Goal: Use online tool/utility: Utilize a website feature to perform a specific function

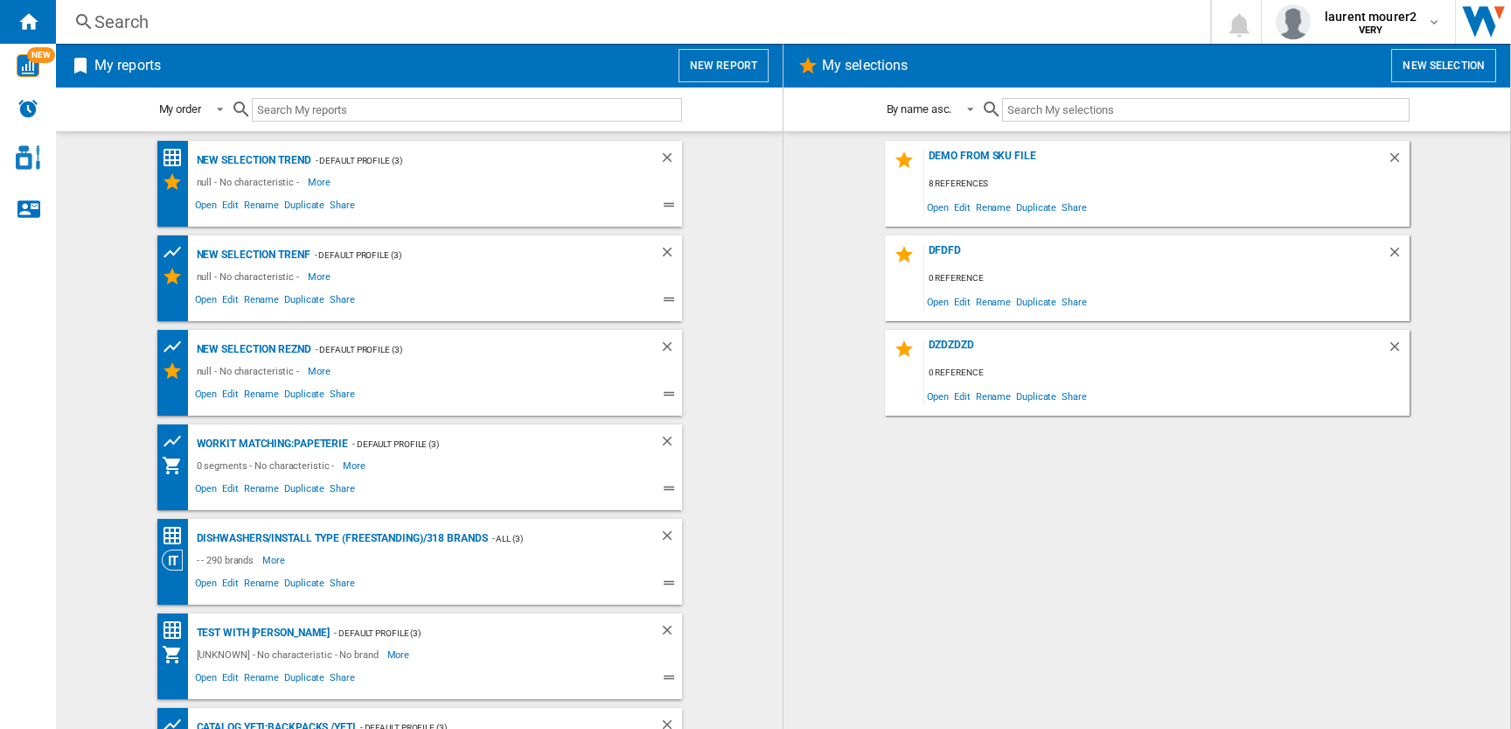
click at [712, 66] on button "New report" at bounding box center [724, 65] width 90 height 33
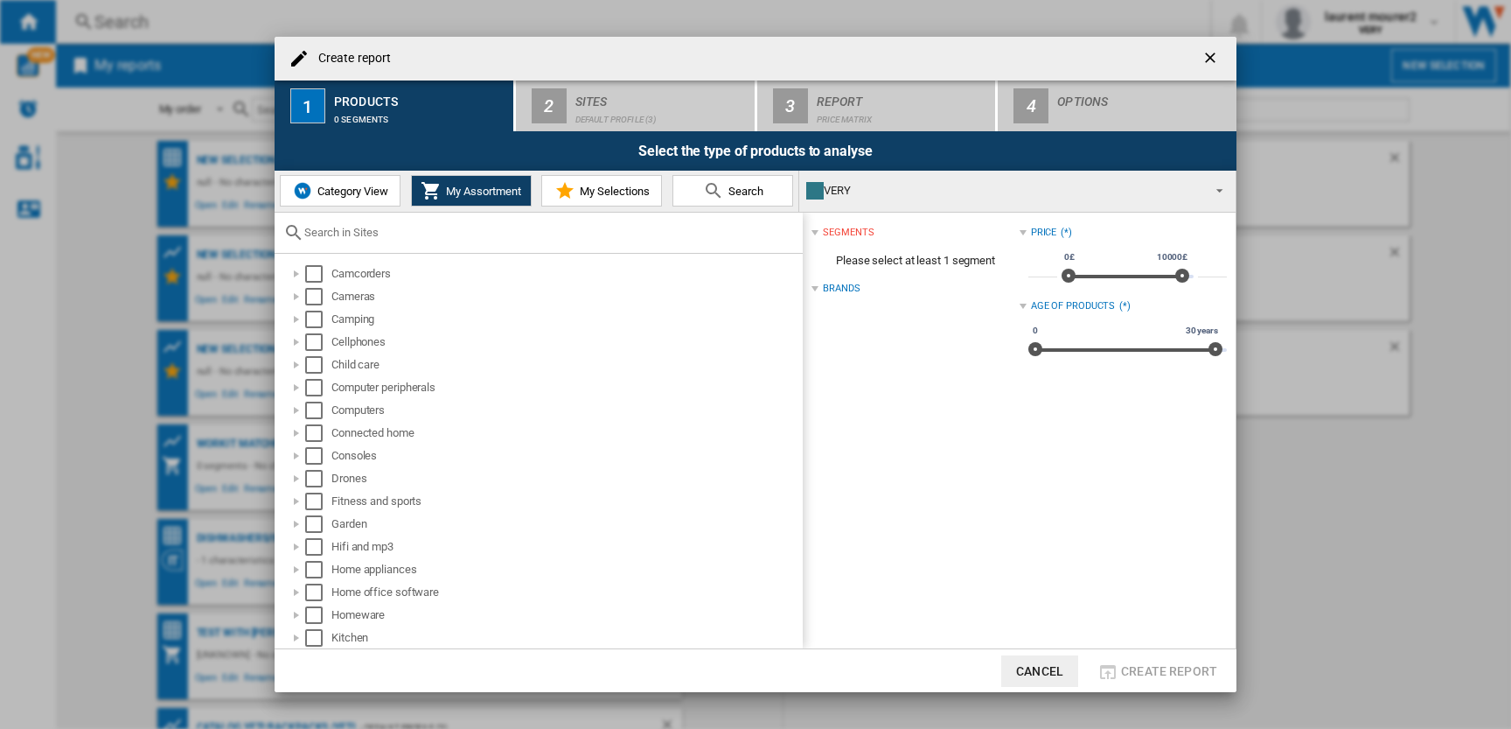
click at [317, 199] on button "Category View" at bounding box center [340, 190] width 121 height 31
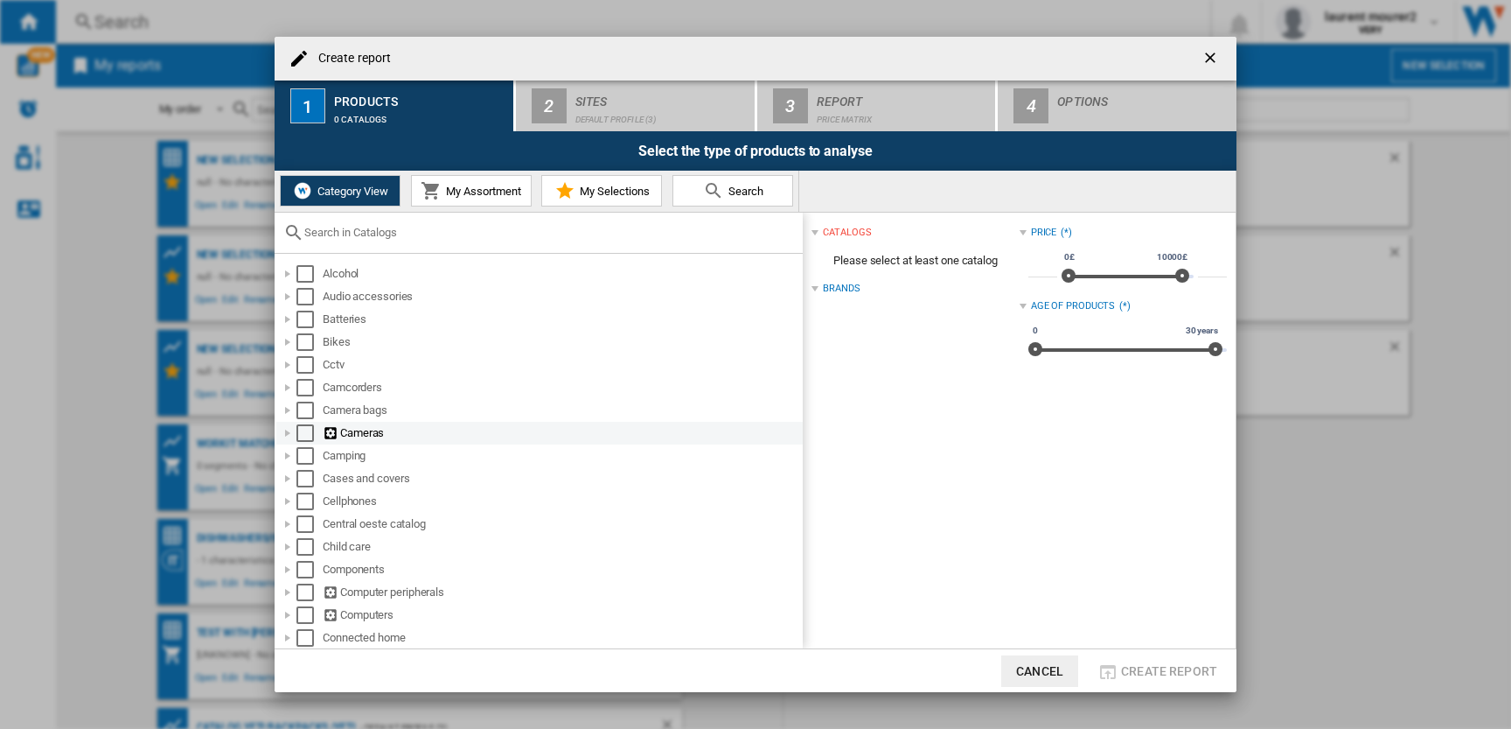
click at [289, 429] on div at bounding box center [287, 432] width 17 height 17
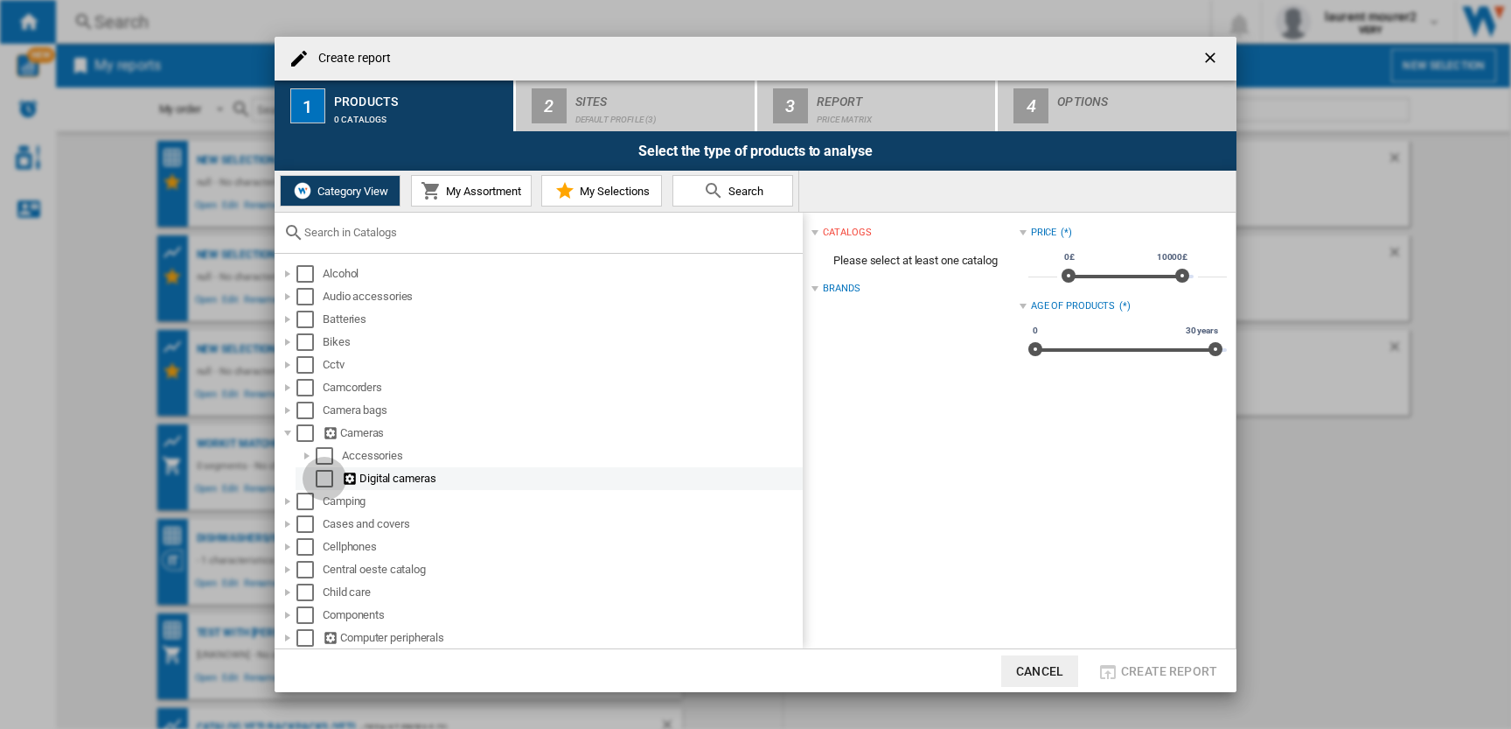
click at [320, 476] on div "Select" at bounding box center [324, 478] width 17 height 17
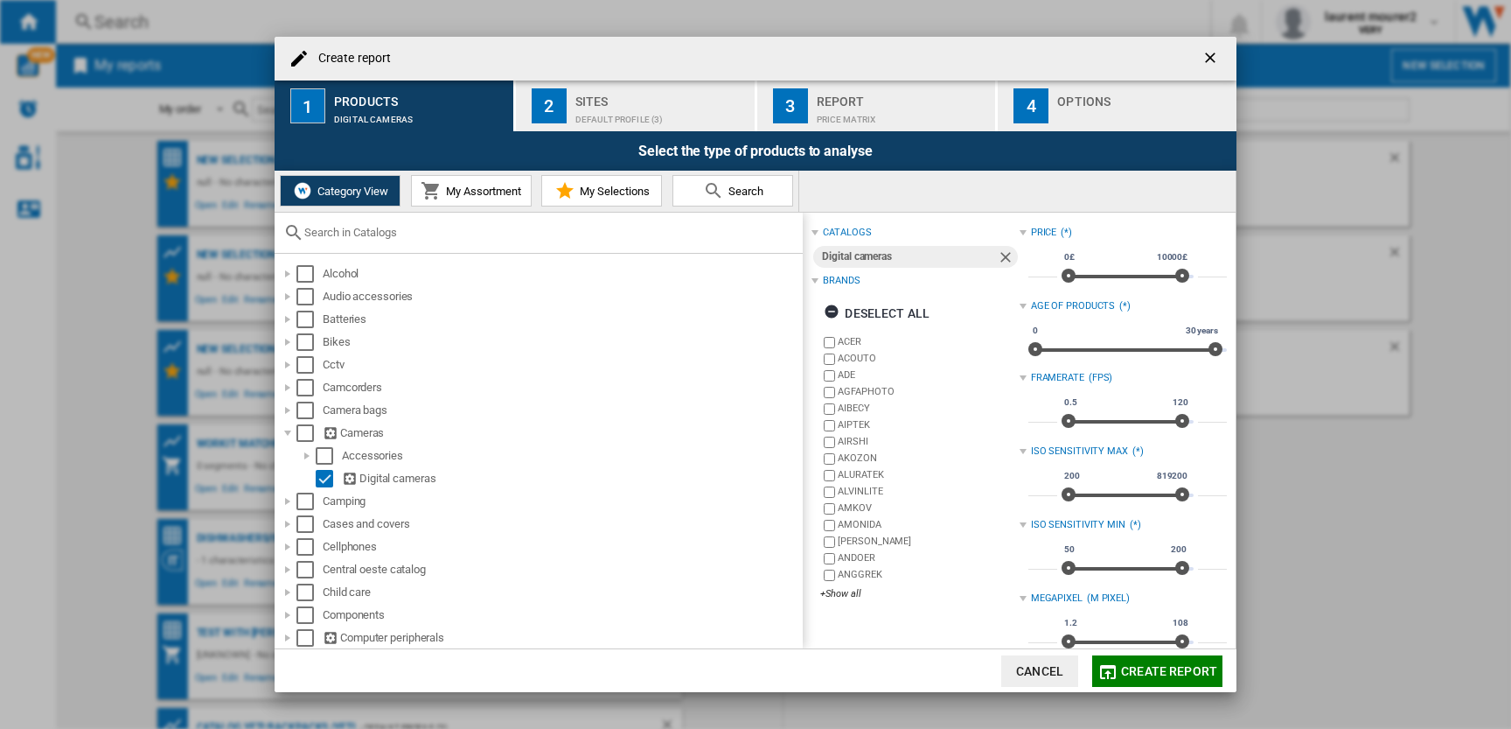
click at [1141, 670] on span "Create report" at bounding box center [1169, 671] width 96 height 14
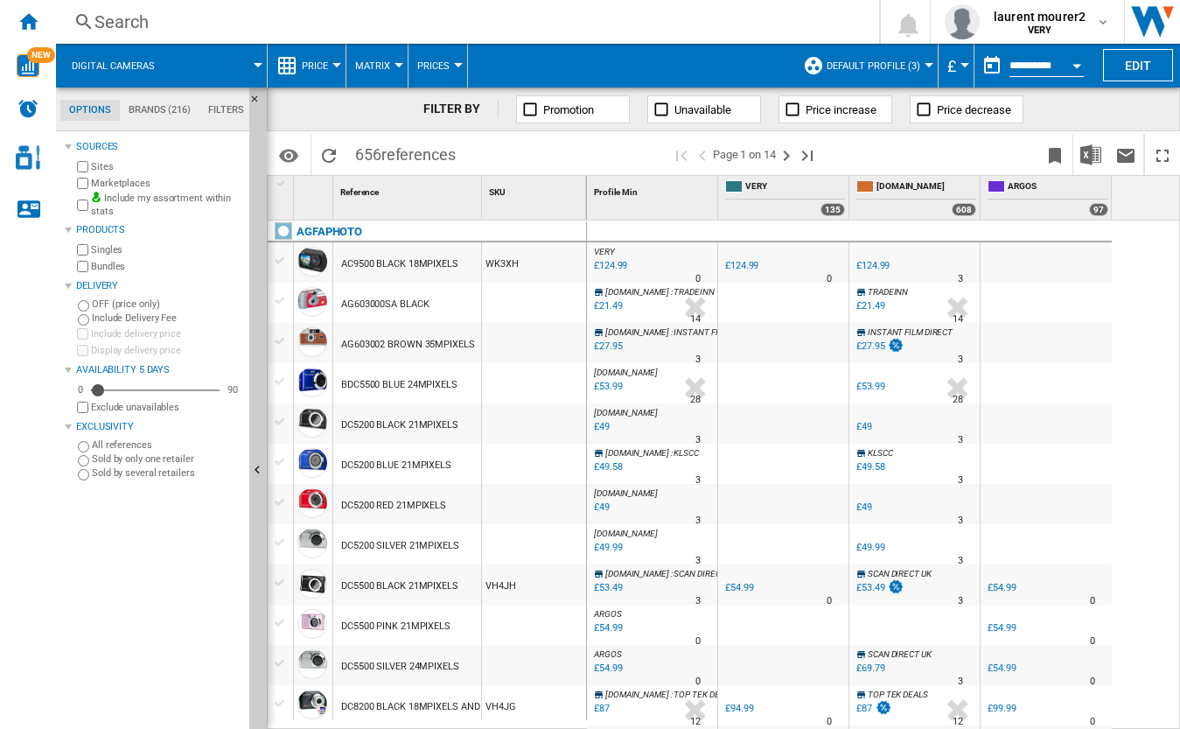
click at [276, 258] on div at bounding box center [280, 261] width 18 height 16
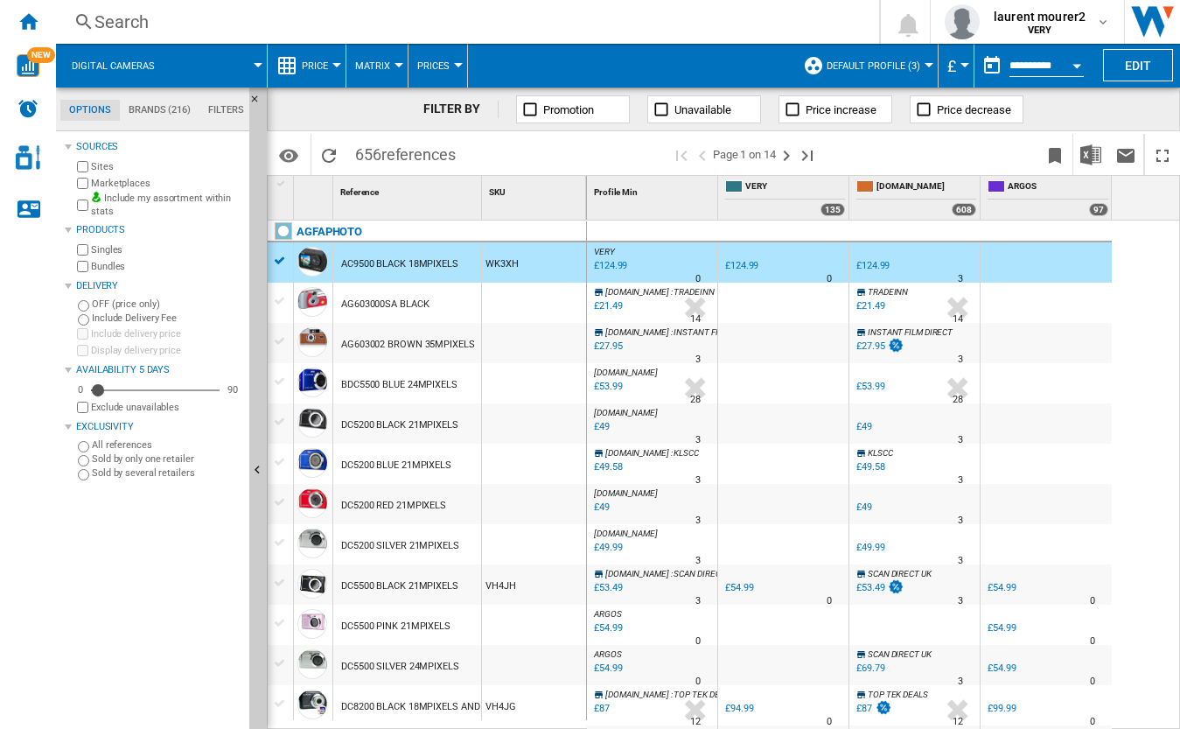
click at [279, 262] on div at bounding box center [590, 364] width 1180 height 729
click at [279, 265] on div at bounding box center [590, 364] width 1180 height 729
click at [279, 265] on div at bounding box center [280, 261] width 18 height 16
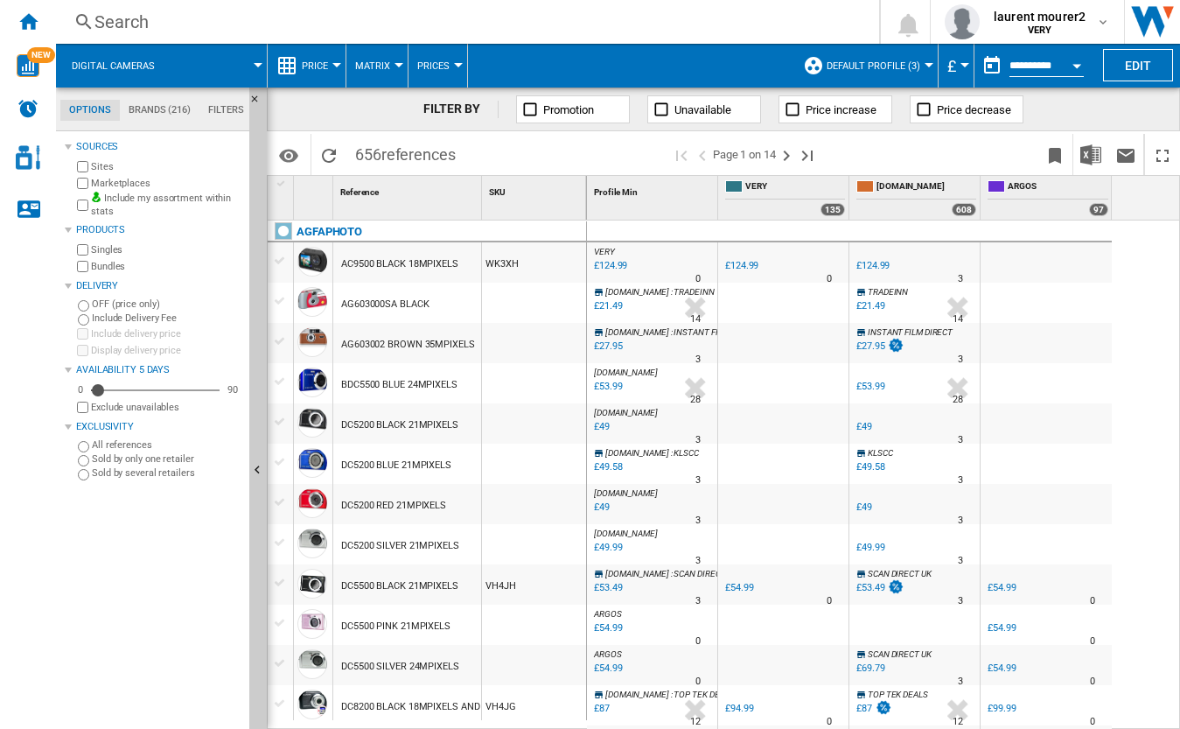
click at [279, 265] on div at bounding box center [280, 261] width 18 height 16
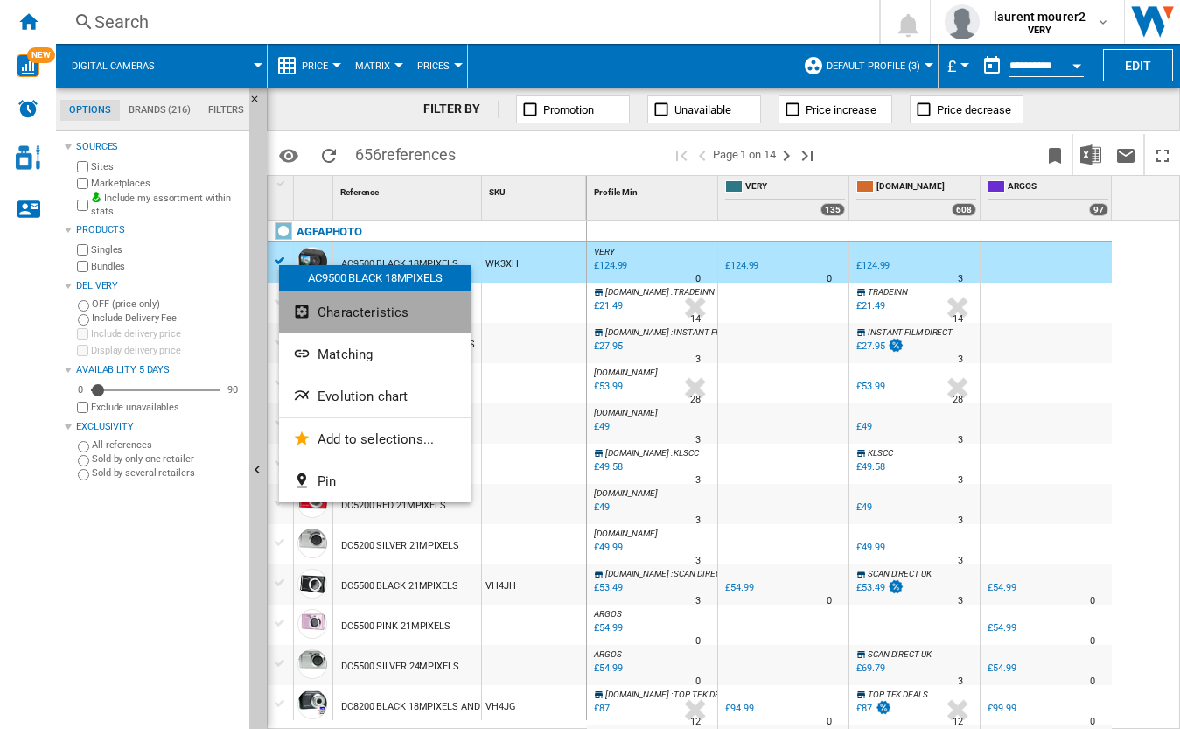
click at [359, 318] on span "Characteristics" at bounding box center [362, 312] width 91 height 16
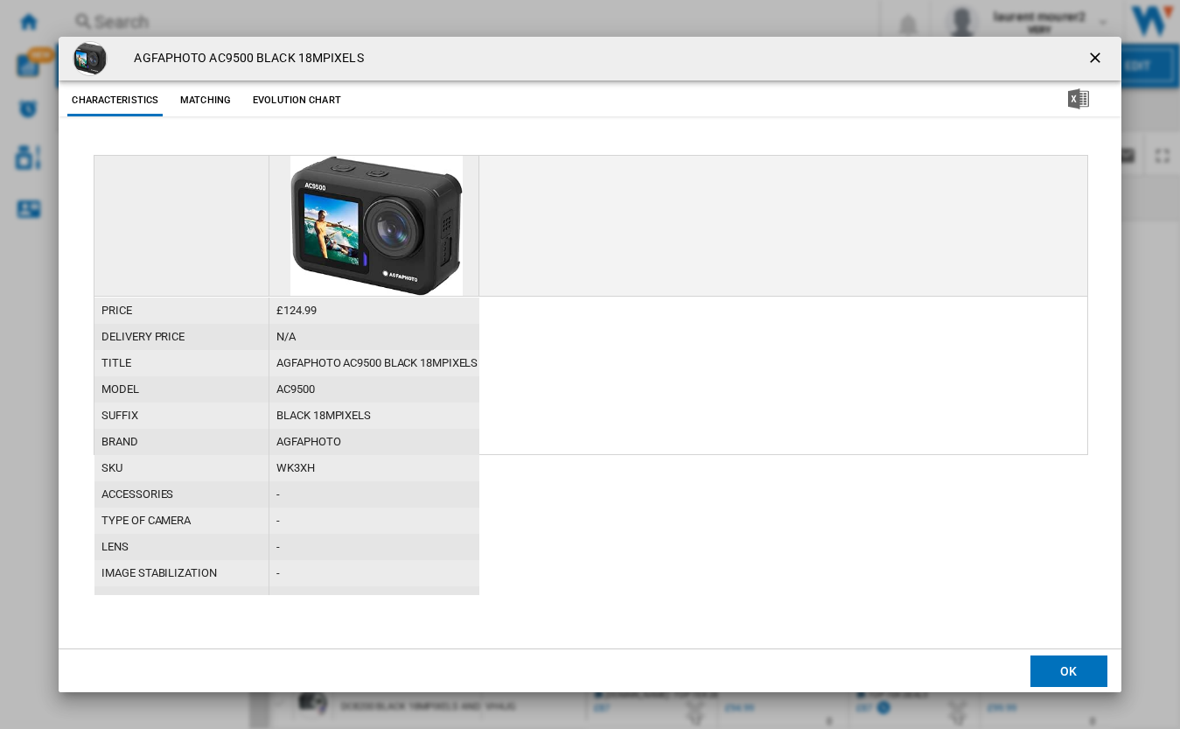
click at [1100, 52] on ng-md-icon "getI18NText('BUTTONS.CLOSE_DIALOG')" at bounding box center [1096, 59] width 21 height 21
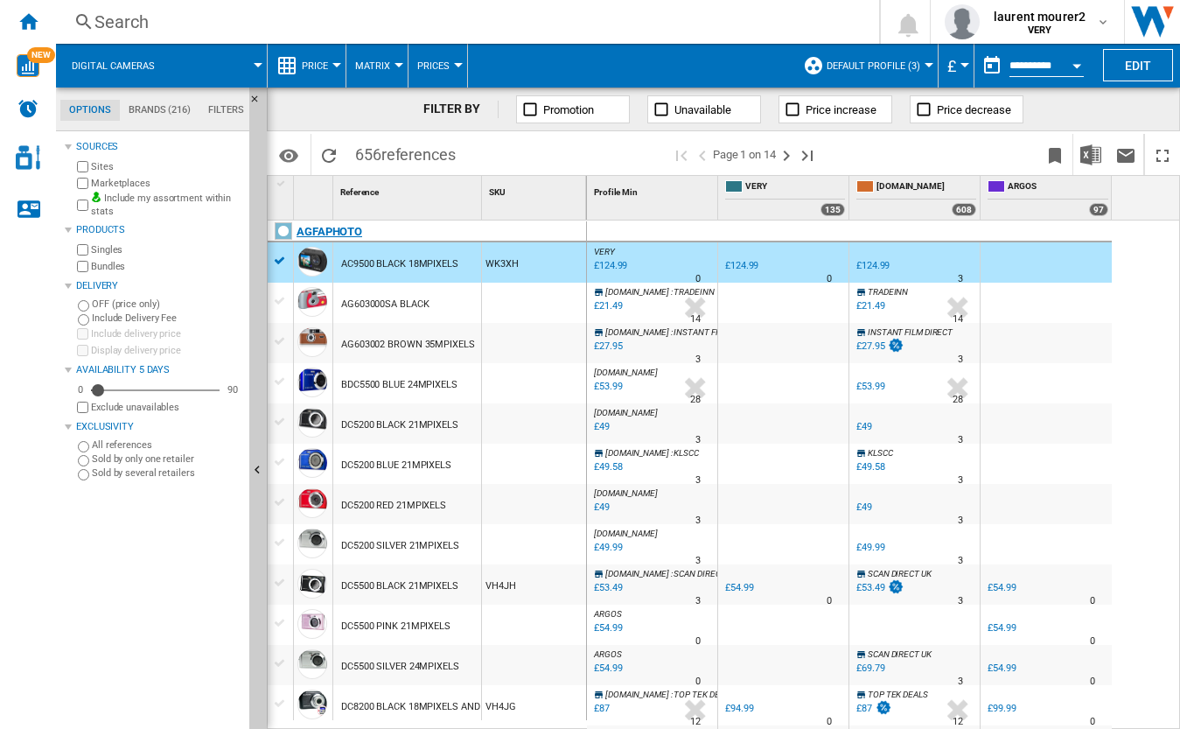
click at [277, 255] on div "AGFAPHOTO" at bounding box center [430, 241] width 319 height 40
click at [282, 305] on div at bounding box center [280, 301] width 18 height 16
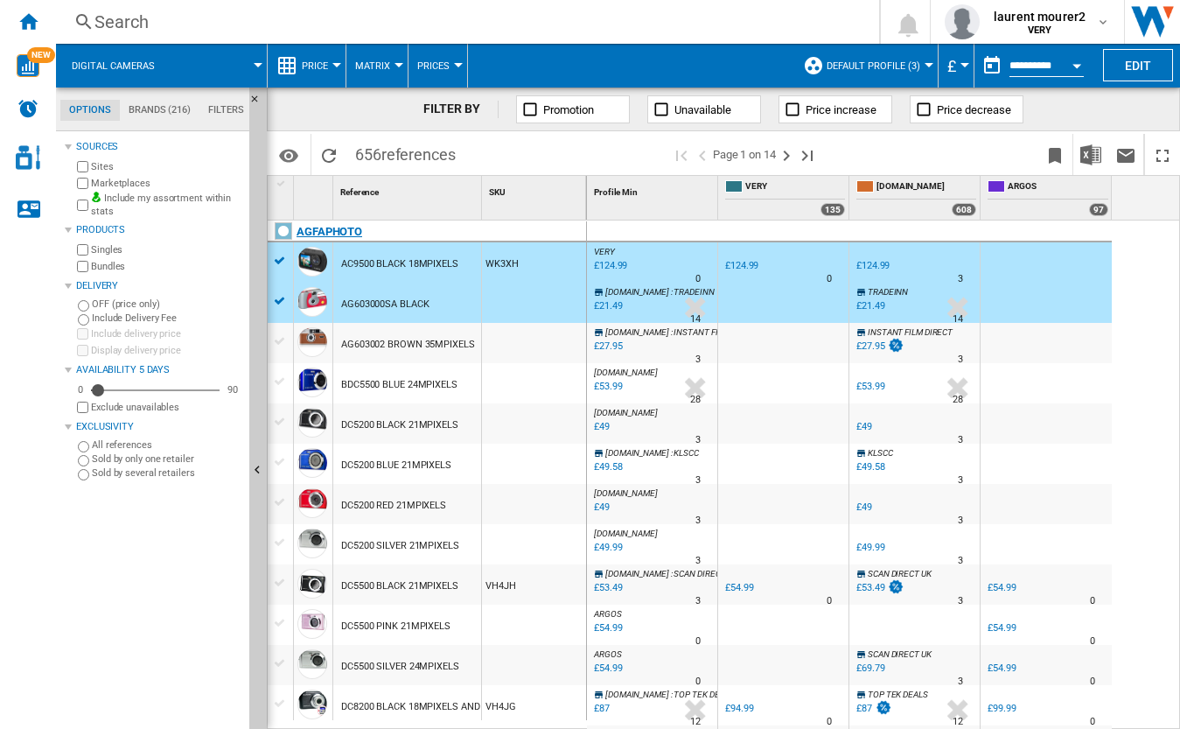
click at [281, 255] on div "AGFAPHOTO" at bounding box center [430, 241] width 319 height 40
click at [282, 266] on div at bounding box center [280, 261] width 18 height 16
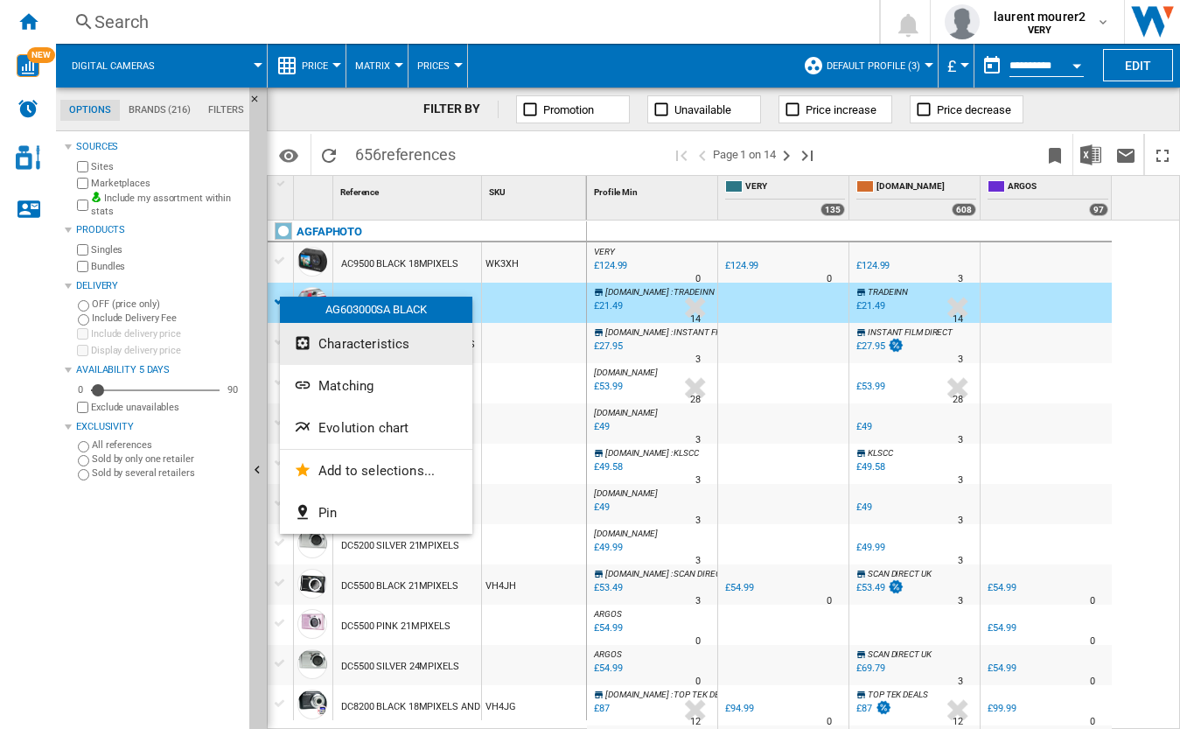
click at [345, 338] on span "Characteristics" at bounding box center [363, 344] width 91 height 16
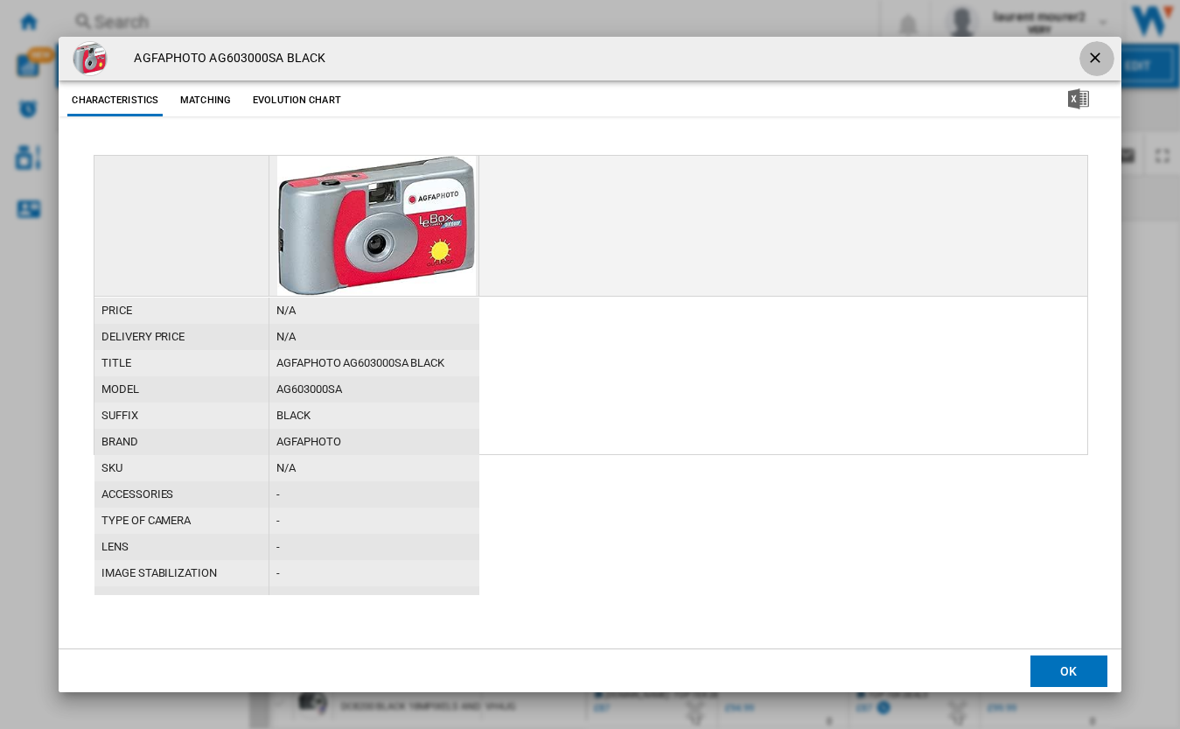
click at [1094, 59] on ng-md-icon "getI18NText('BUTTONS.CLOSE_DIALOG')" at bounding box center [1096, 59] width 21 height 21
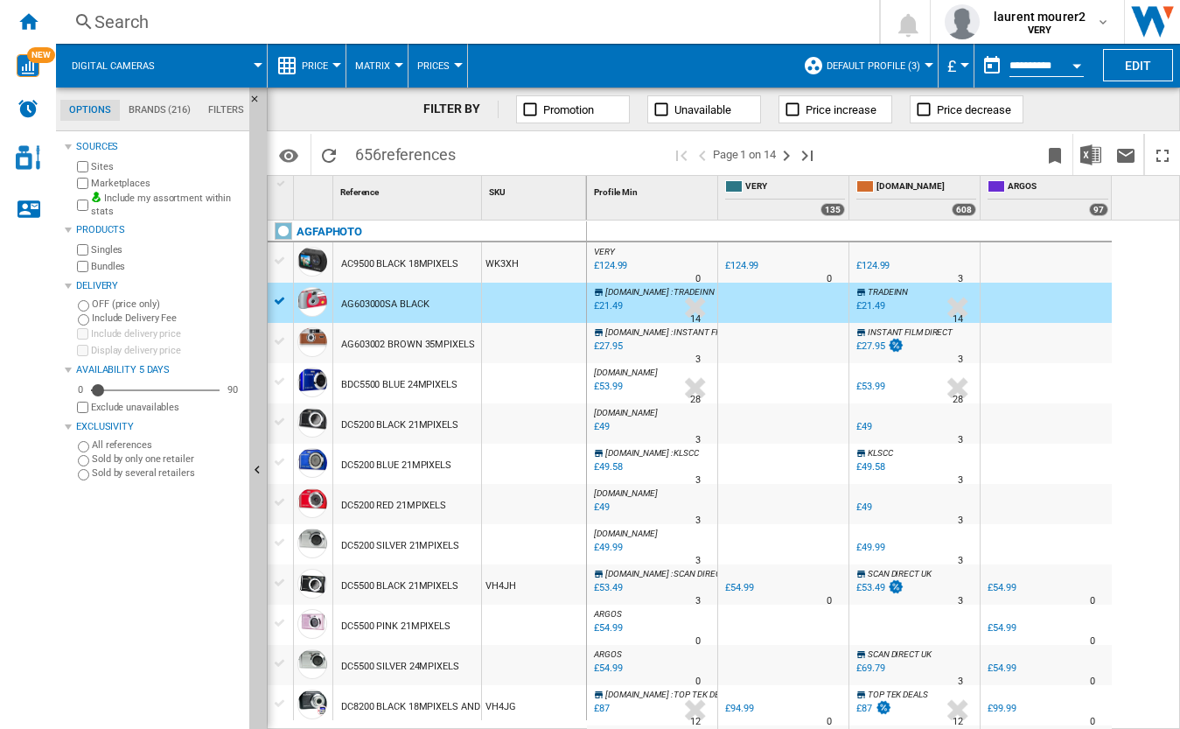
click at [282, 298] on div at bounding box center [280, 301] width 18 height 16
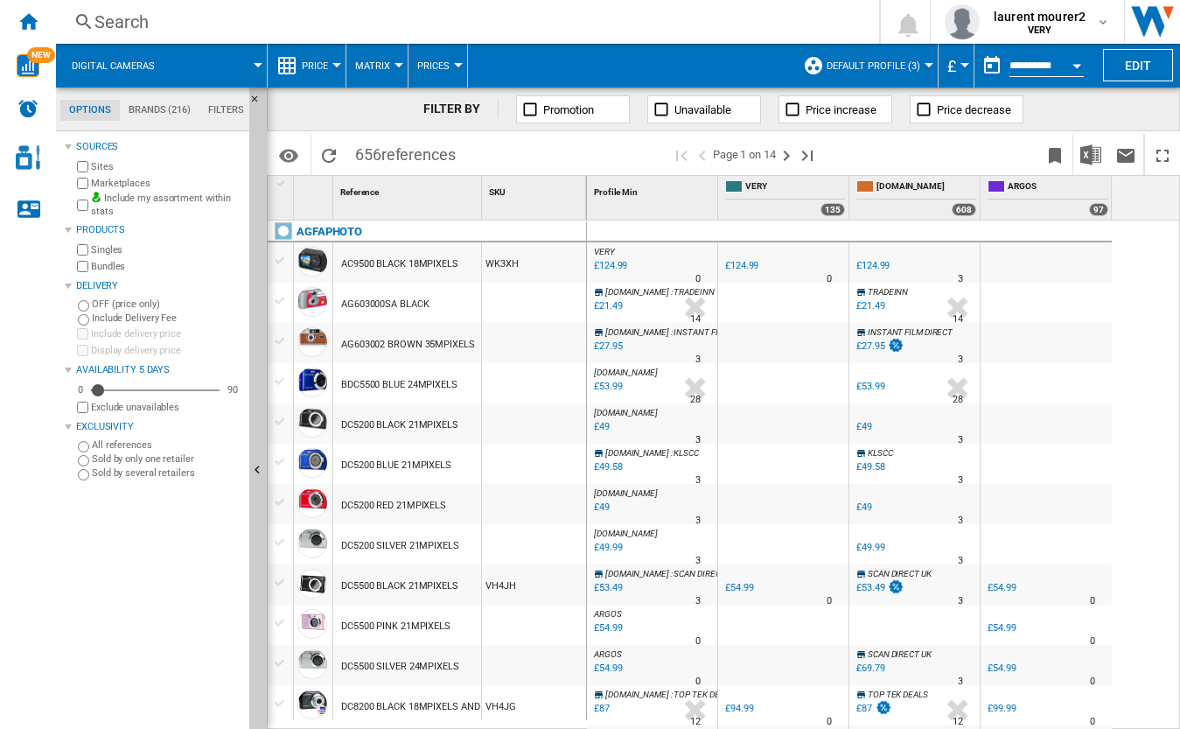
click at [280, 341] on div at bounding box center [280, 341] width 18 height 16
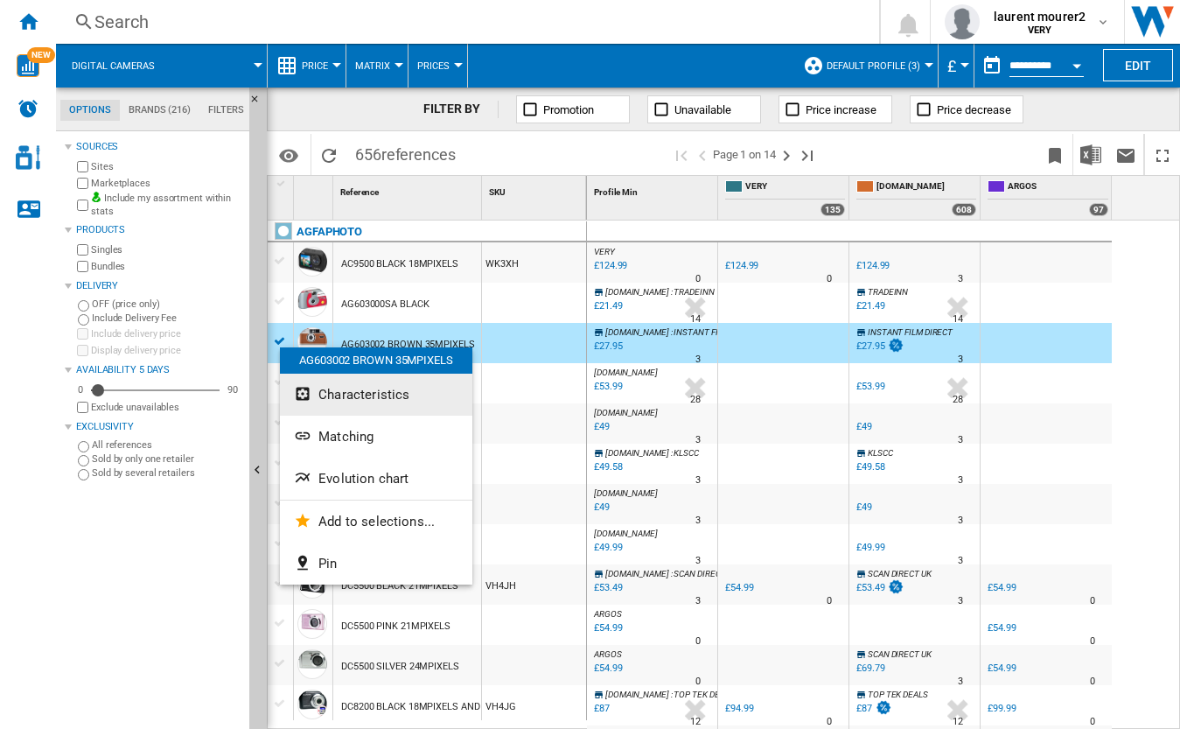
click at [358, 396] on span "Characteristics" at bounding box center [363, 395] width 91 height 16
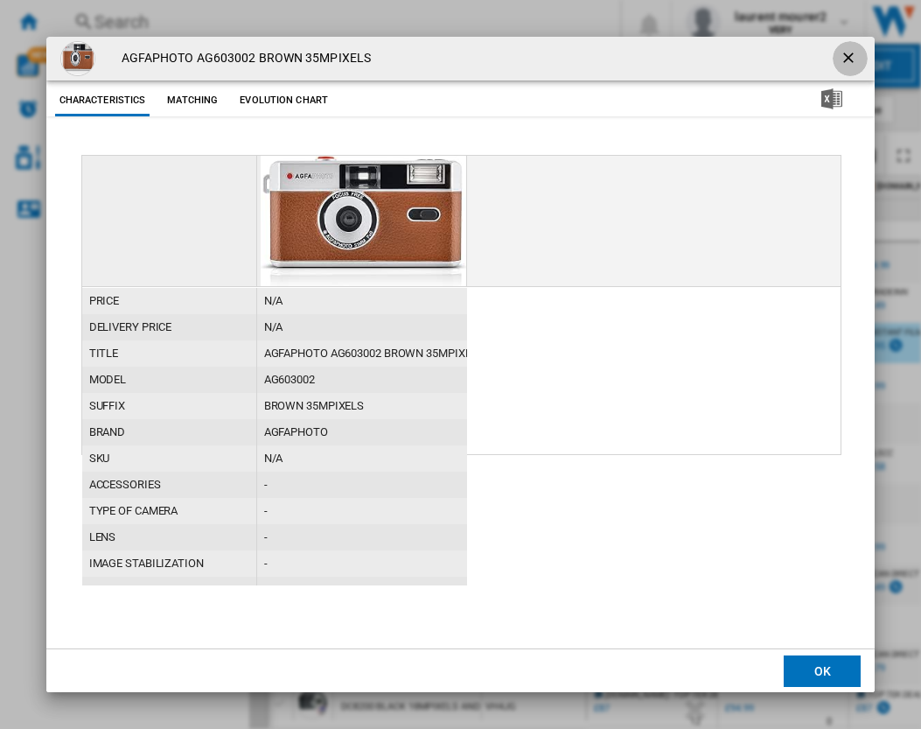
click at [844, 51] on ng-md-icon "getI18NText('BUTTONS.CLOSE_DIALOG')" at bounding box center [850, 59] width 21 height 21
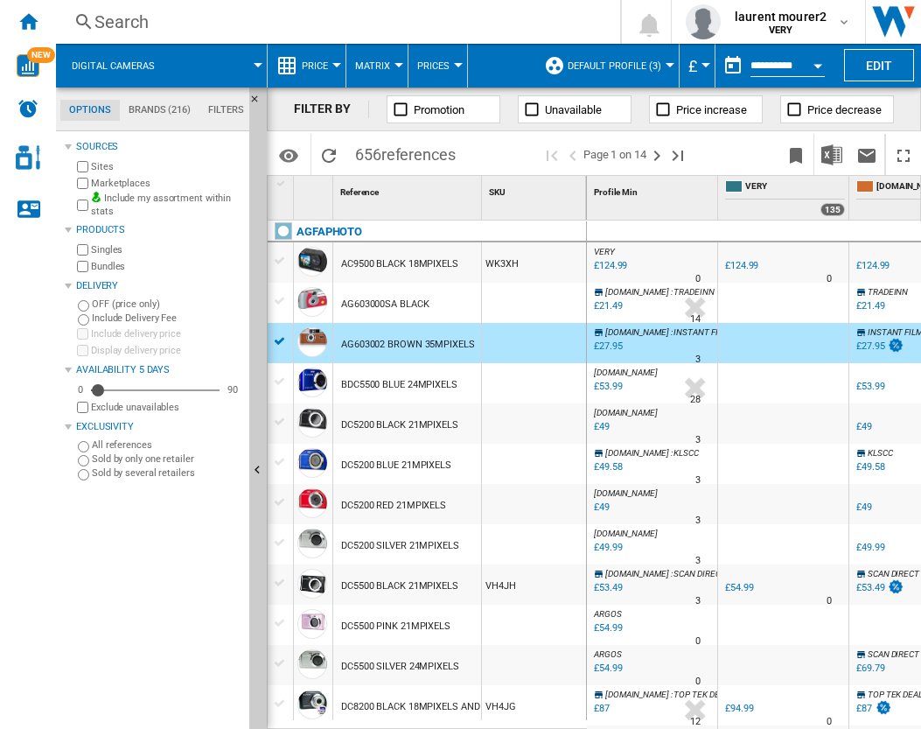
click at [432, 23] on div "Search" at bounding box center [334, 22] width 480 height 24
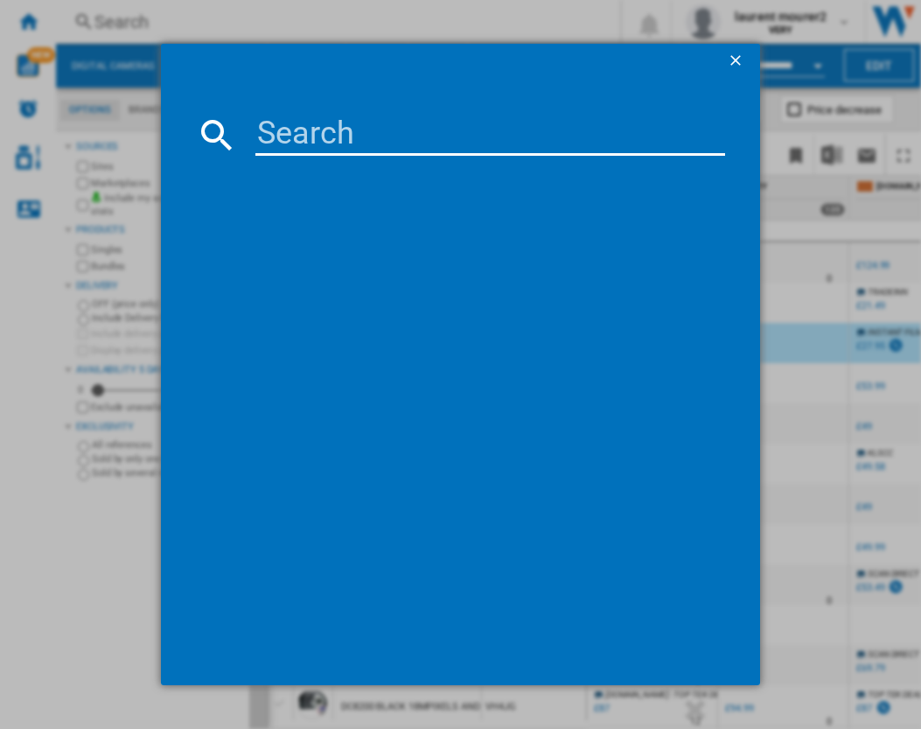
click at [370, 130] on input at bounding box center [489, 135] width 469 height 42
type input "HAIER BHA"
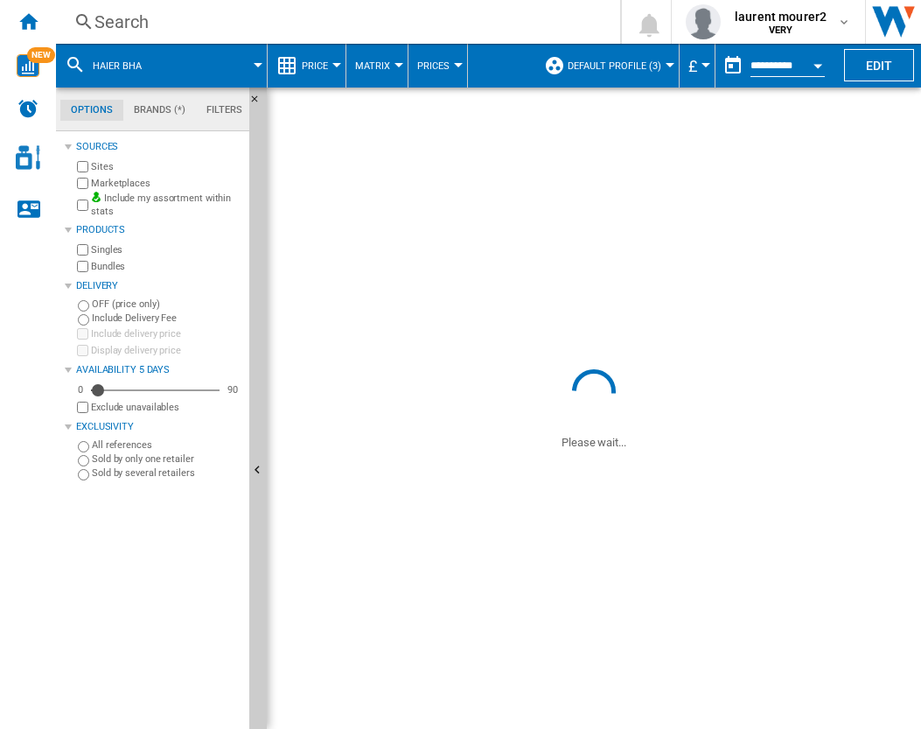
click at [356, 15] on div "Search" at bounding box center [334, 22] width 480 height 24
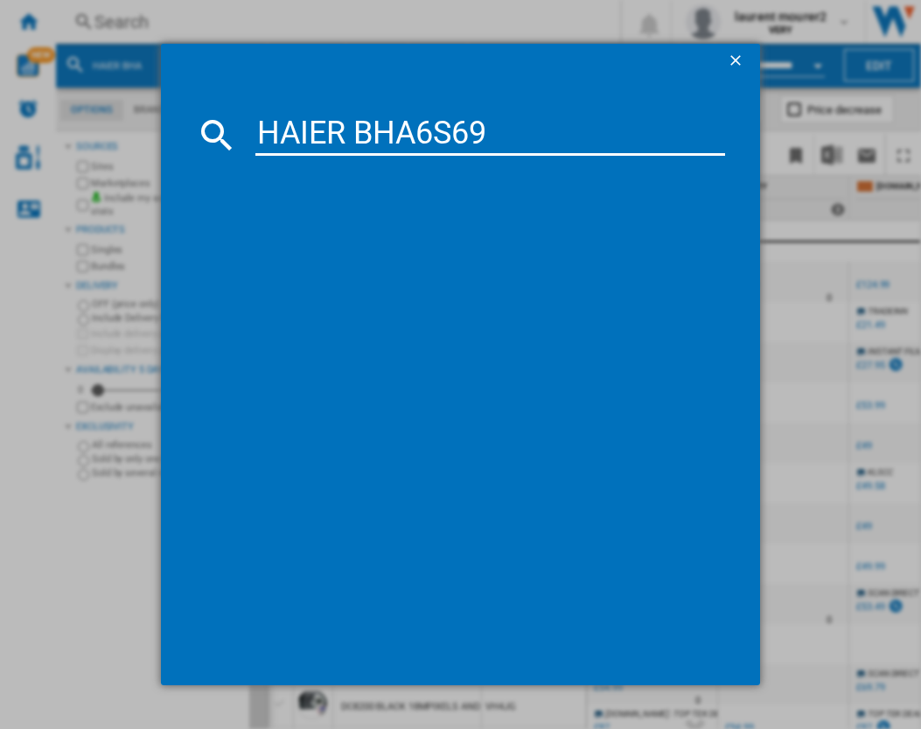
type input "HAIER BHA6S69"
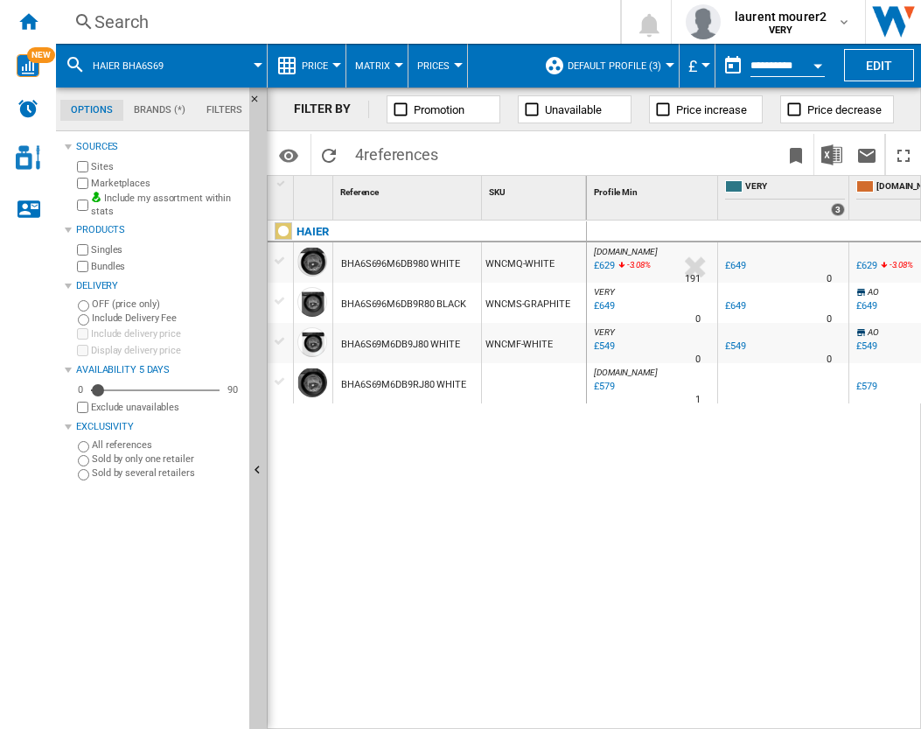
click at [280, 264] on div at bounding box center [280, 261] width 18 height 16
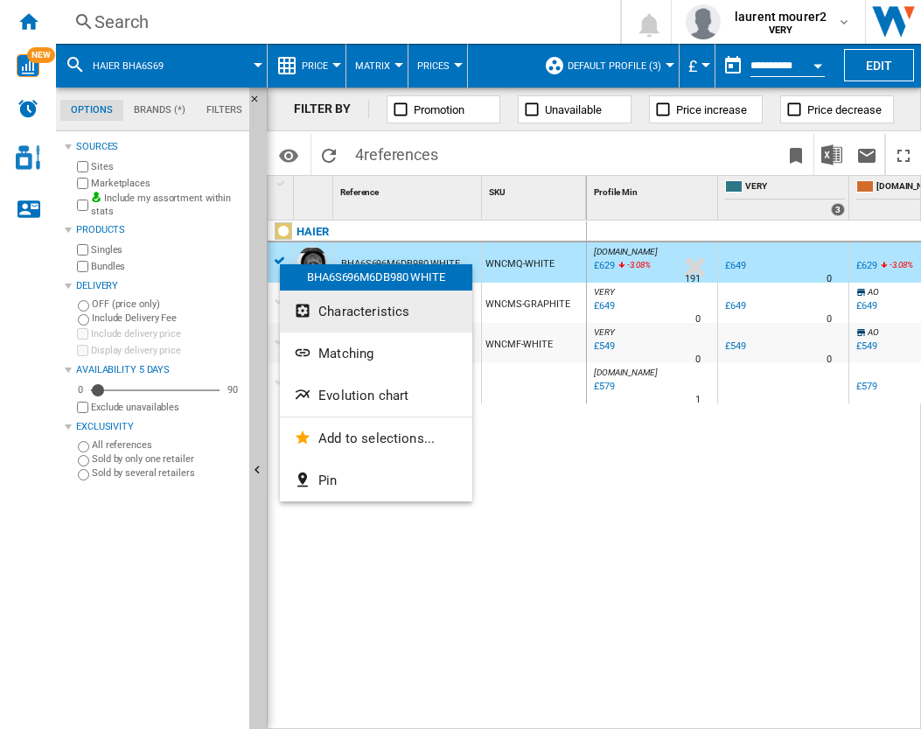
click at [329, 310] on span "Characteristics" at bounding box center [363, 311] width 91 height 16
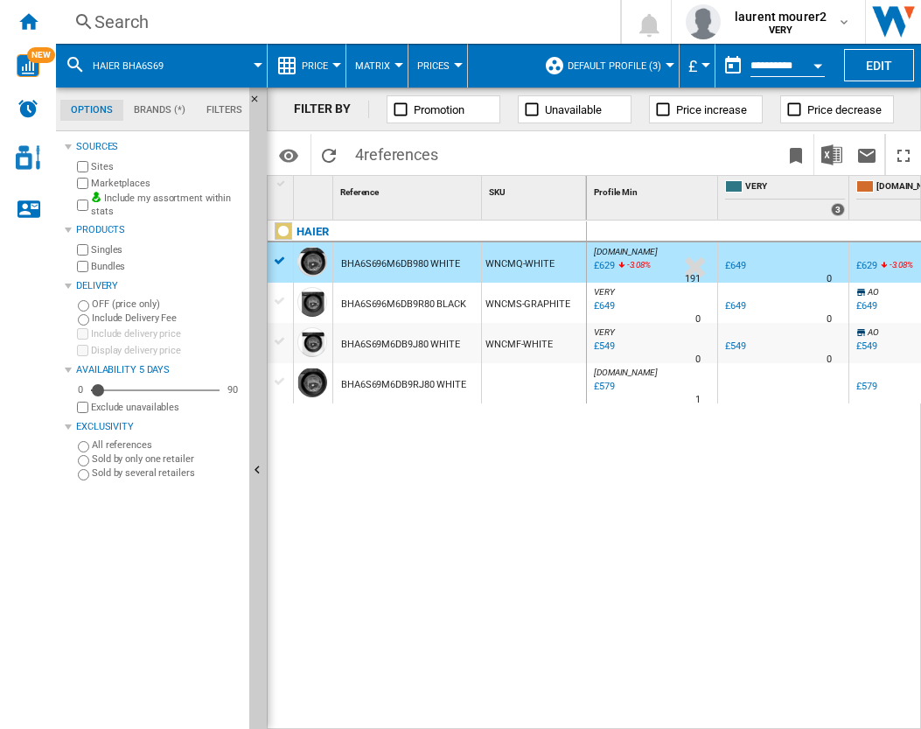
click at [278, 296] on div at bounding box center [280, 301] width 18 height 16
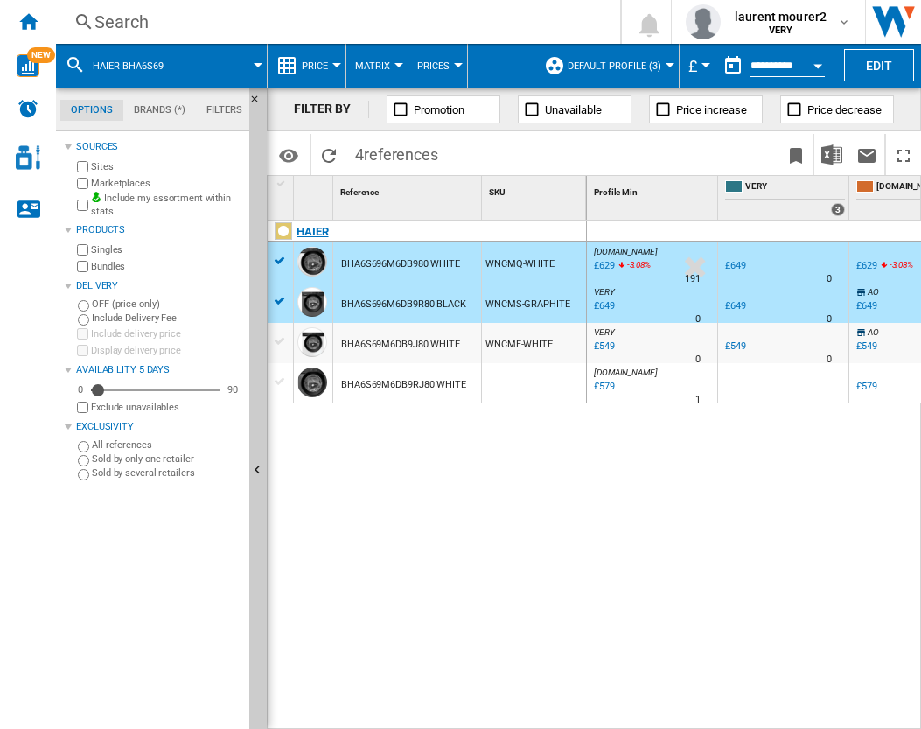
click at [280, 254] on div "HAIER" at bounding box center [430, 241] width 319 height 40
click at [278, 263] on div at bounding box center [280, 261] width 18 height 16
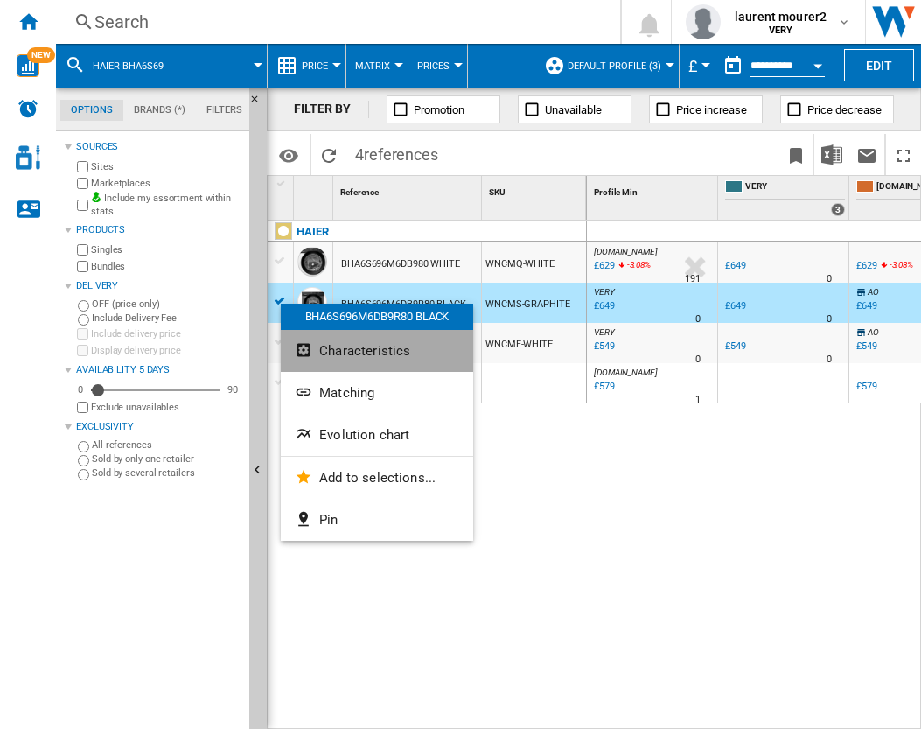
click at [320, 347] on span "Characteristics" at bounding box center [364, 351] width 91 height 16
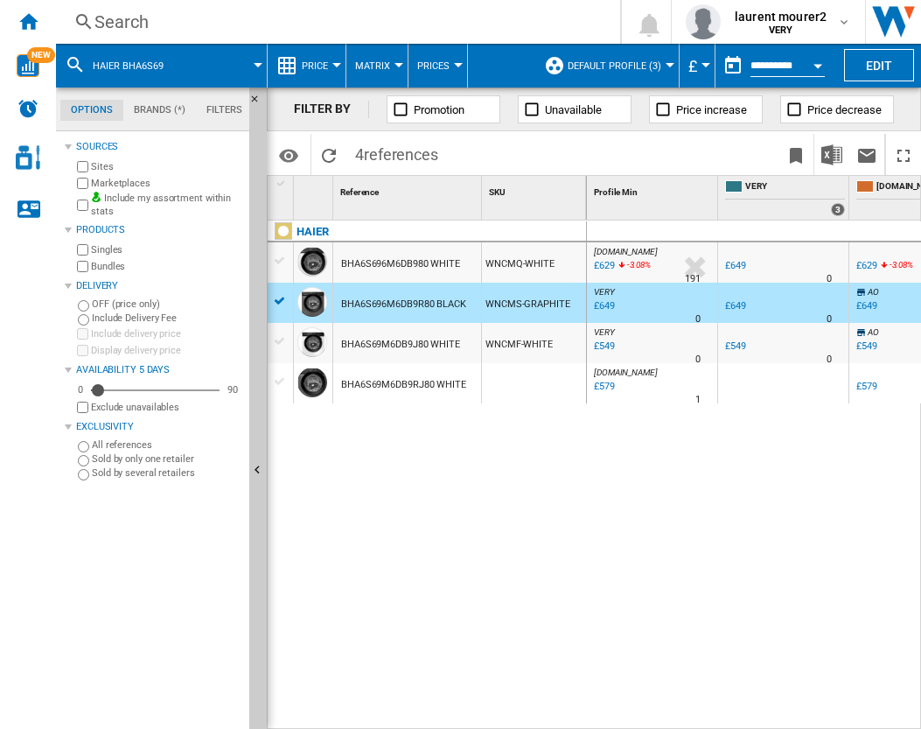
click at [277, 299] on div at bounding box center [280, 301] width 18 height 16
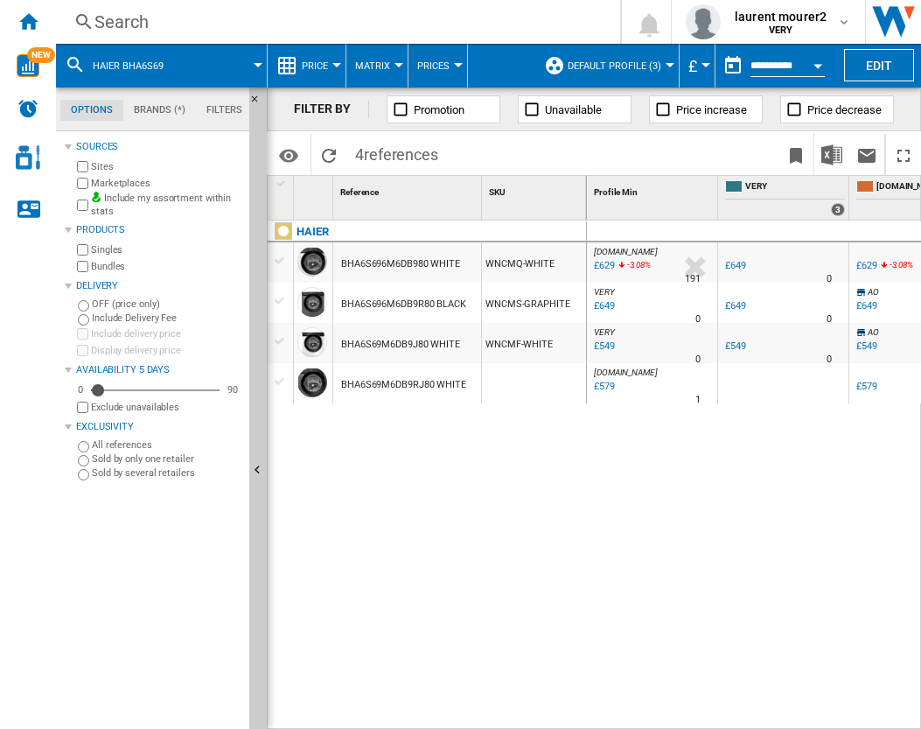
click at [276, 338] on div at bounding box center [280, 341] width 18 height 16
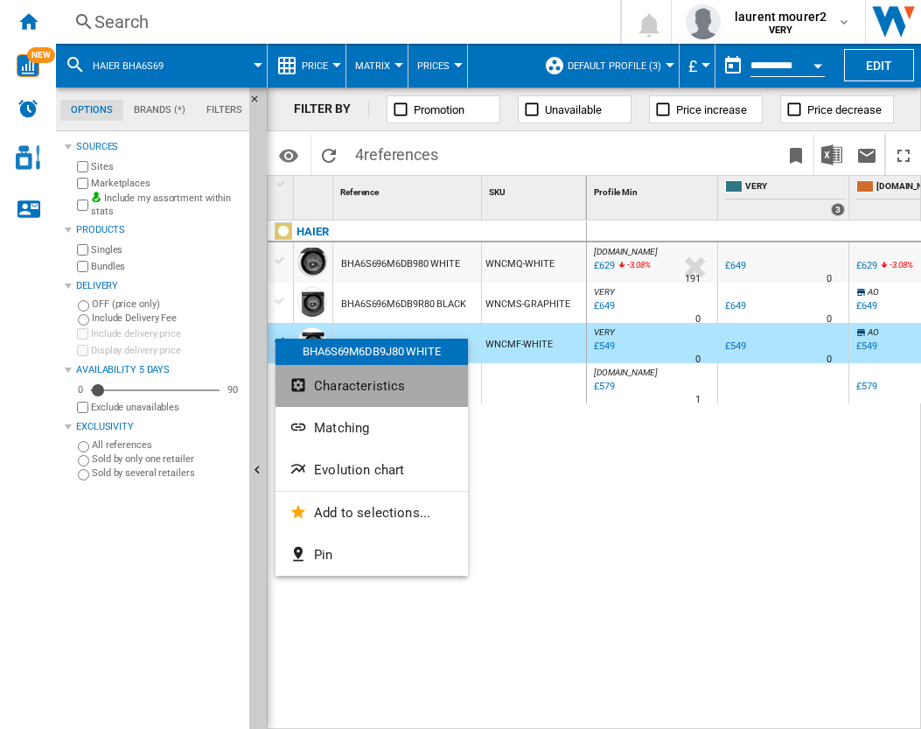
click at [316, 383] on span "Characteristics" at bounding box center [359, 386] width 91 height 16
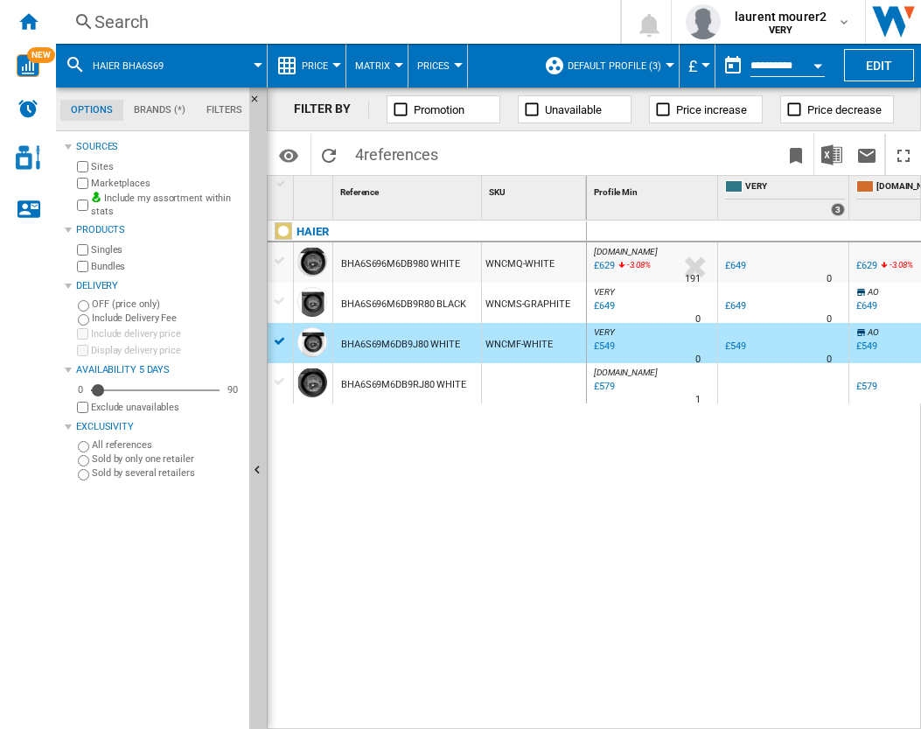
click at [280, 341] on div at bounding box center [280, 341] width 18 height 16
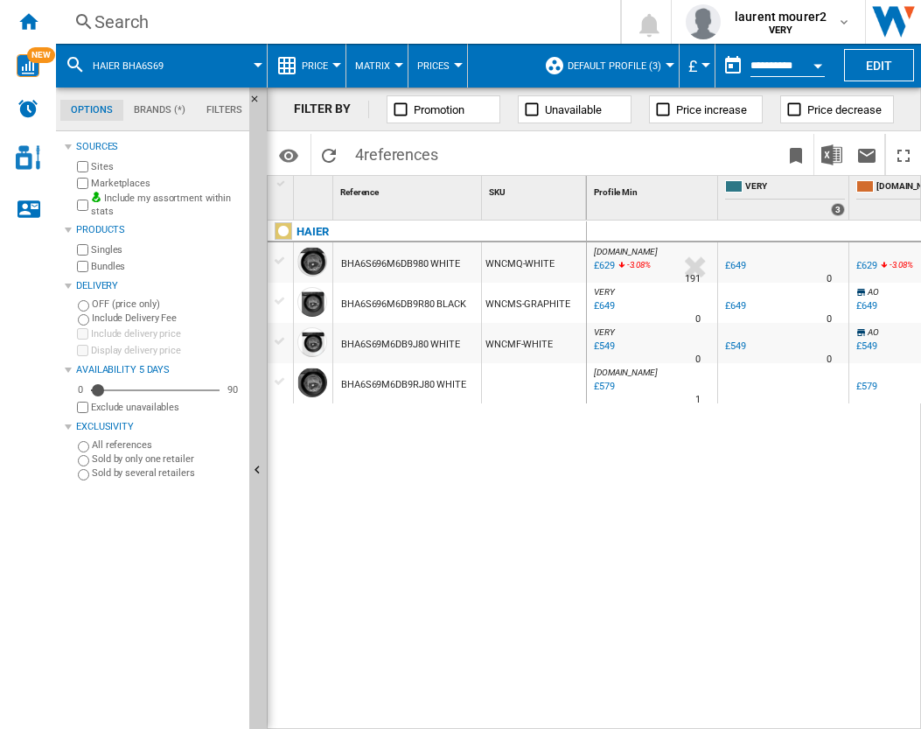
click at [281, 376] on div at bounding box center [280, 381] width 18 height 16
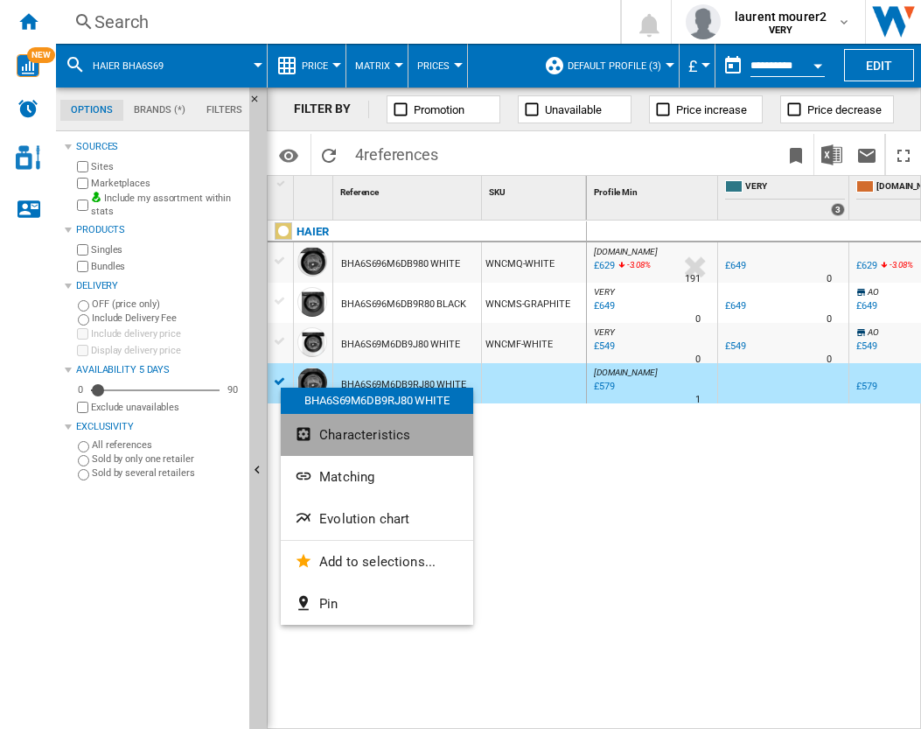
click at [317, 436] on button "Characteristics" at bounding box center [377, 435] width 192 height 42
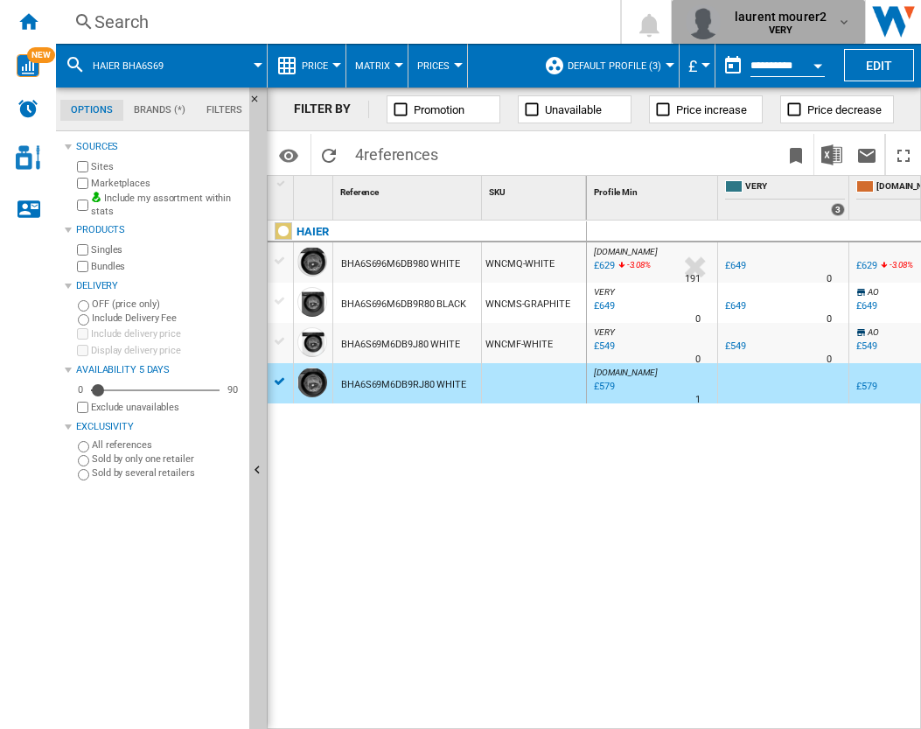
click at [808, 14] on span "laurent mourer2" at bounding box center [781, 16] width 92 height 17
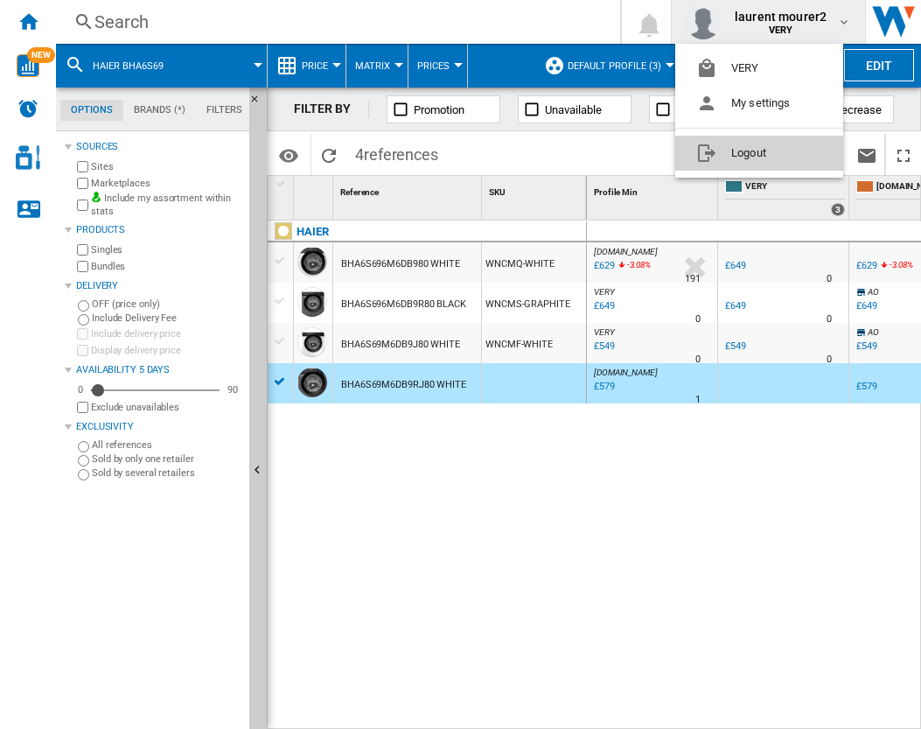
click at [792, 151] on button "Logout" at bounding box center [759, 153] width 168 height 35
